Goal: Information Seeking & Learning: Learn about a topic

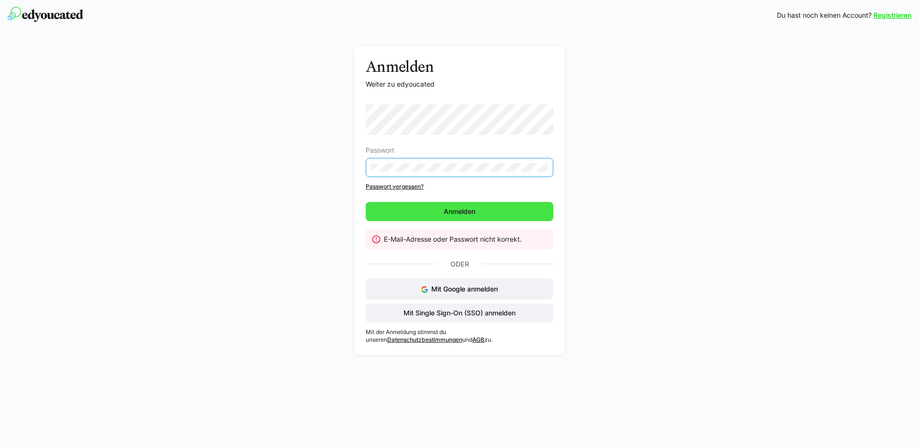
click at [403, 210] on span "Anmelden" at bounding box center [460, 211] width 188 height 19
click at [406, 210] on span "Anmelden" at bounding box center [460, 211] width 188 height 19
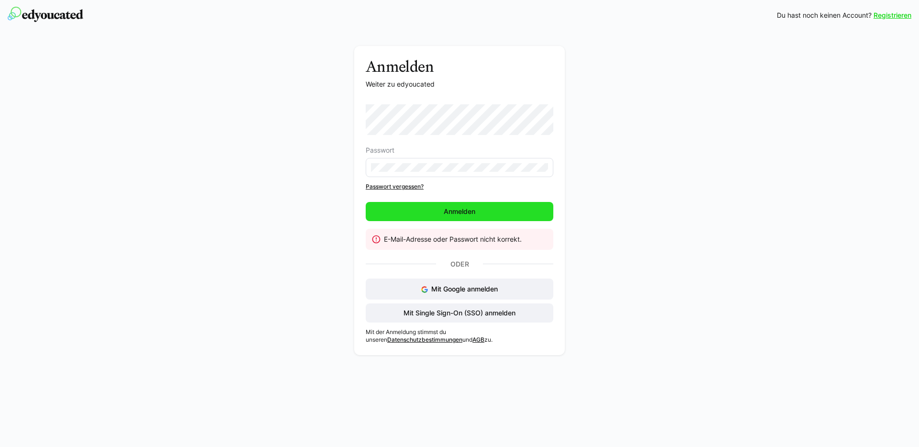
click at [450, 213] on span "Anmelden" at bounding box center [459, 212] width 34 height 10
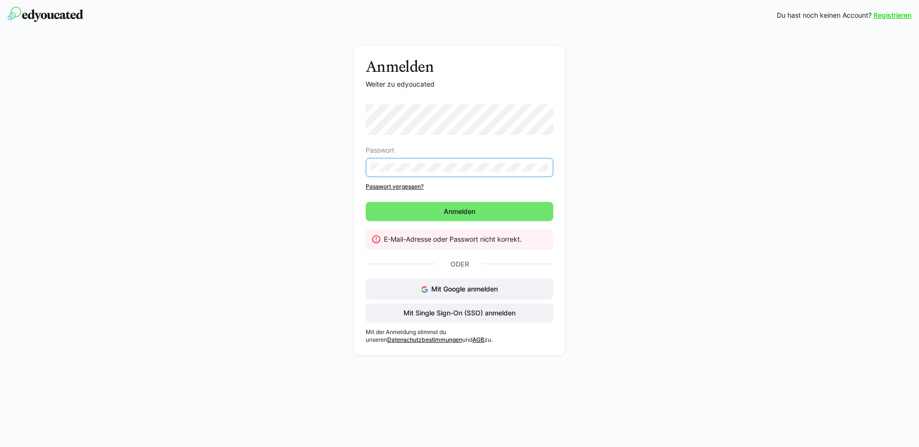
click at [350, 159] on div "Anmelden Weiter zu edyoucated Passwort Passwort vergessen? Anmelden E-Mail-Adre…" at bounding box center [459, 203] width 539 height 314
click at [464, 291] on span "Mit Google anmelden" at bounding box center [464, 289] width 67 height 8
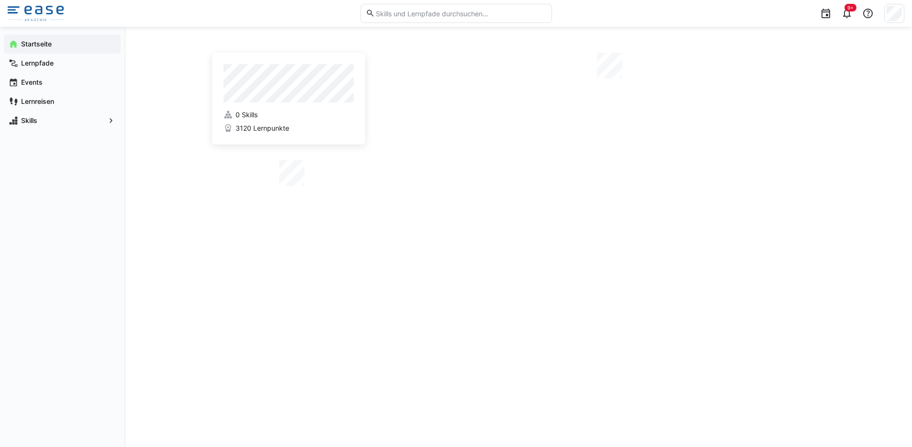
click at [420, 163] on app-home-right at bounding box center [606, 116] width 437 height 126
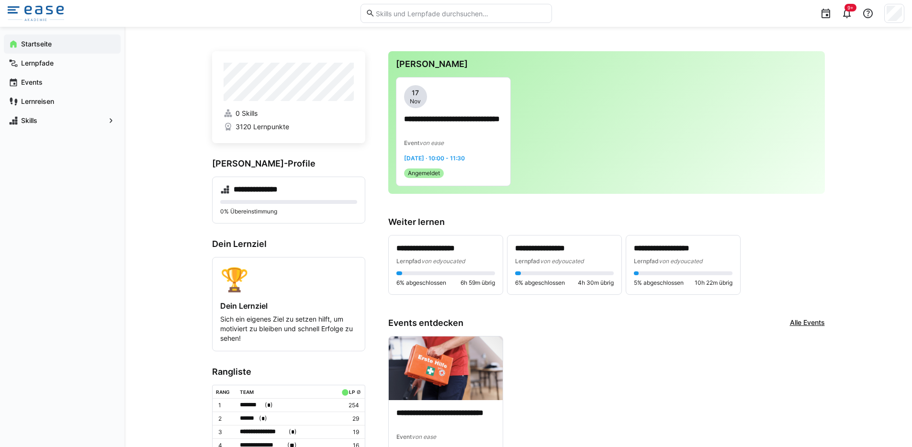
scroll to position [2, 0]
click at [0, 0] on app-navigation-label "Lernpfade" at bounding box center [0, 0] width 0 height 0
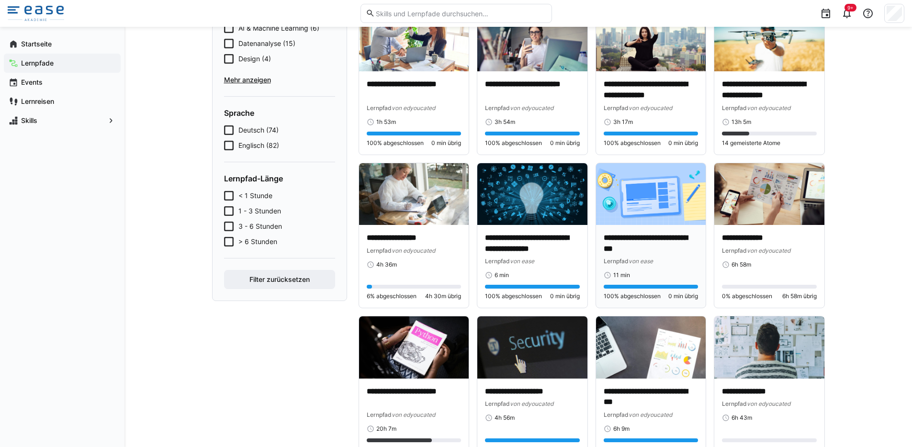
scroll to position [247, 0]
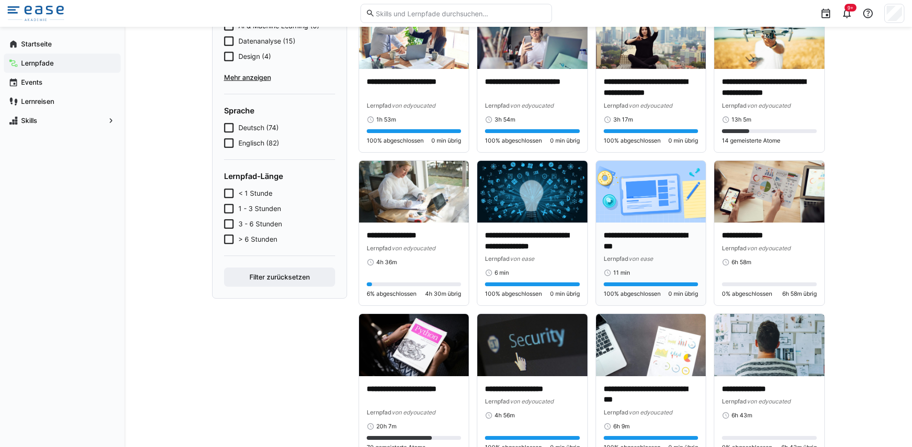
click at [659, 219] on img at bounding box center [651, 192] width 110 height 62
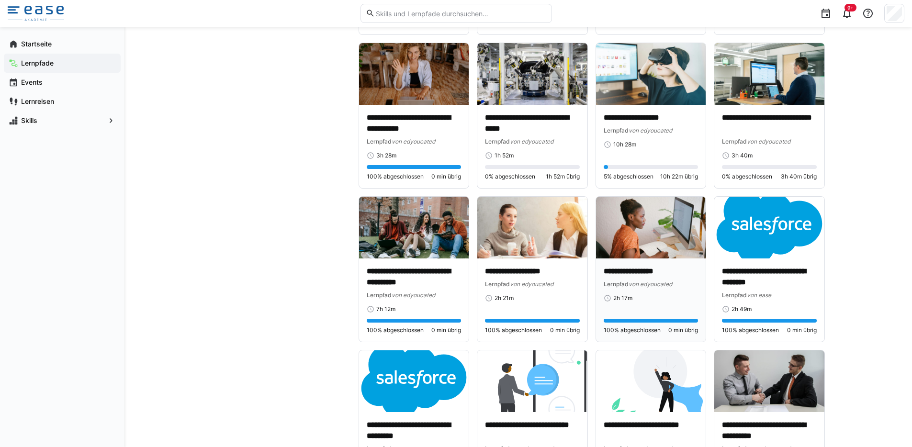
scroll to position [673, 0]
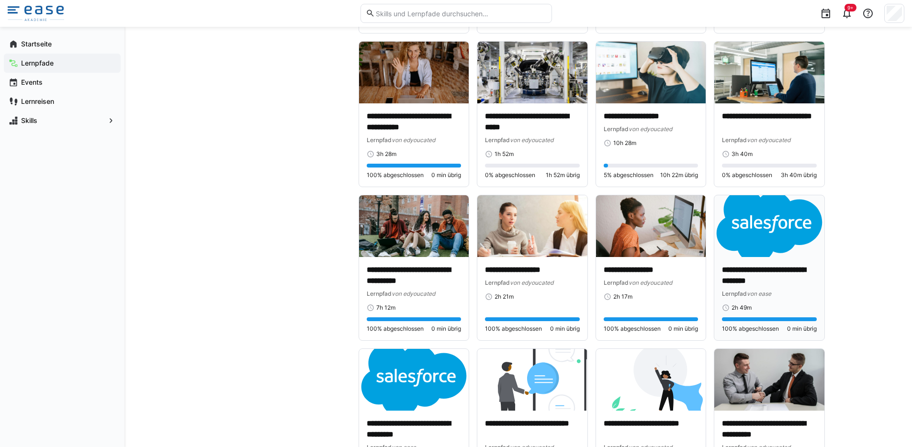
click at [762, 256] on img at bounding box center [769, 226] width 110 height 62
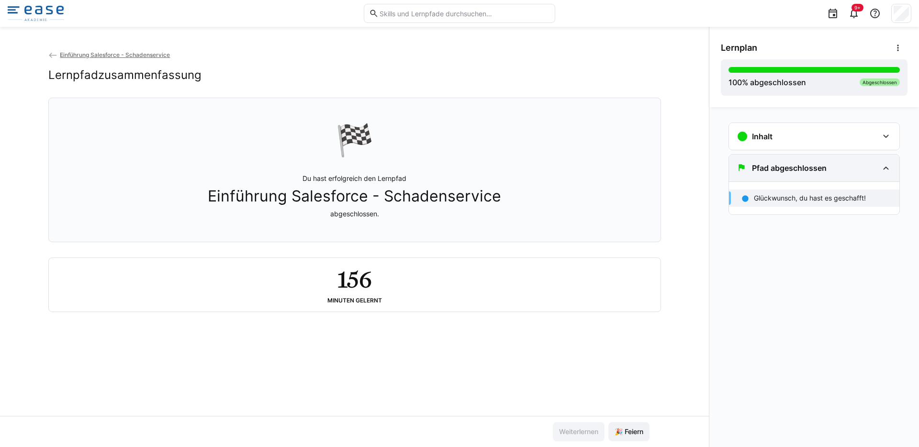
click at [874, 171] on div "Pfad abgeschlossen" at bounding box center [808, 167] width 142 height 11
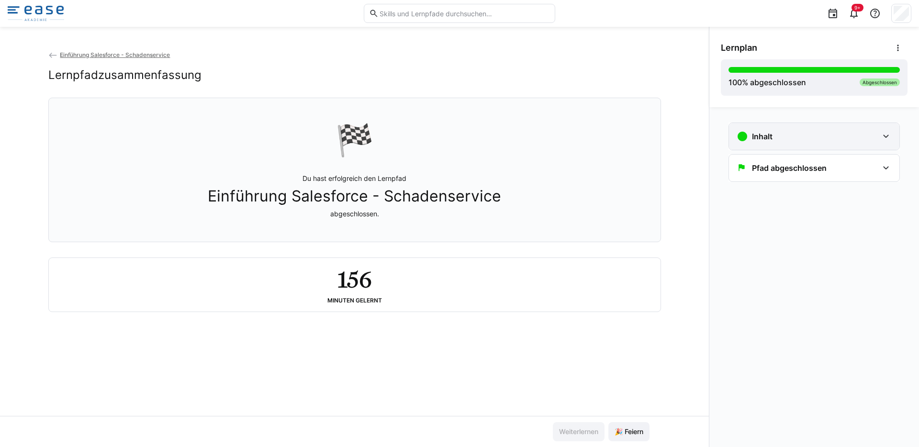
click at [878, 136] on div "Inhalt" at bounding box center [814, 136] width 170 height 27
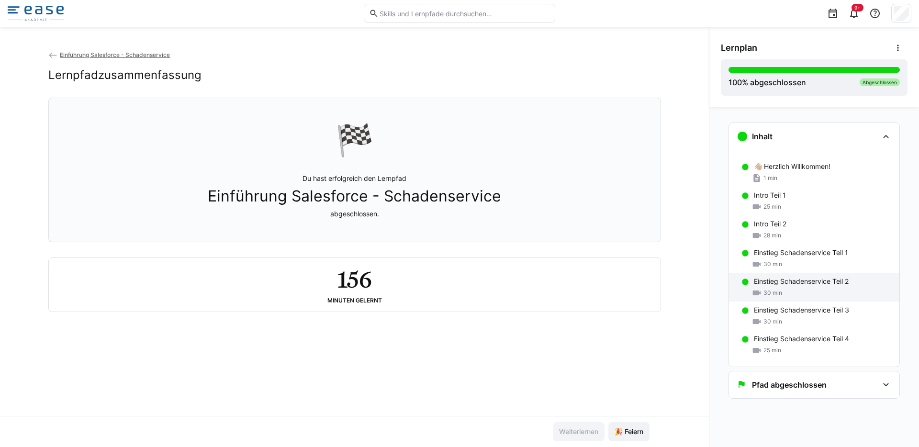
click at [787, 295] on div "30 min" at bounding box center [823, 293] width 138 height 10
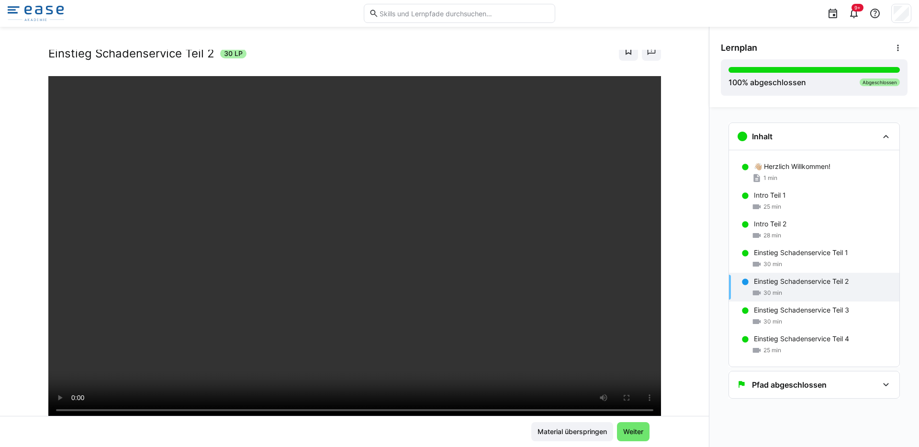
scroll to position [28, 0]
